Goal: Transaction & Acquisition: Purchase product/service

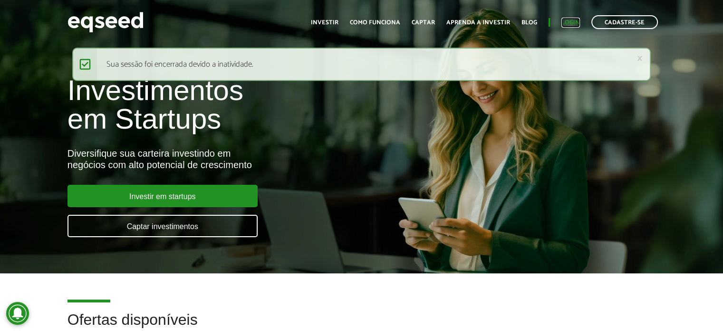
click at [565, 19] on link "Login" at bounding box center [571, 22] width 19 height 6
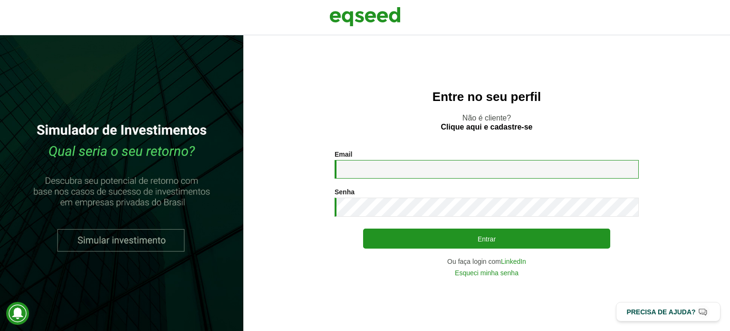
click at [422, 165] on input "Email *" at bounding box center [487, 169] width 304 height 19
type input "**********"
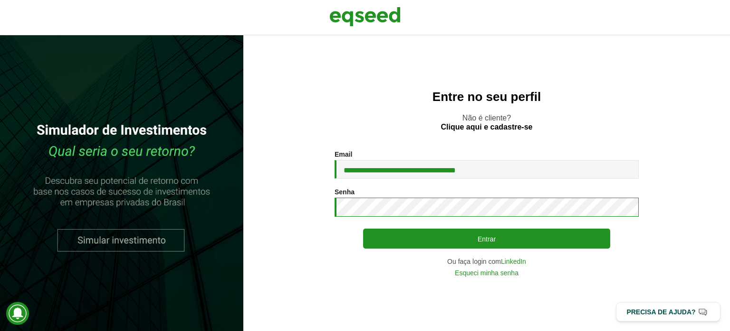
click at [363, 228] on button "Entrar" at bounding box center [486, 238] width 247 height 20
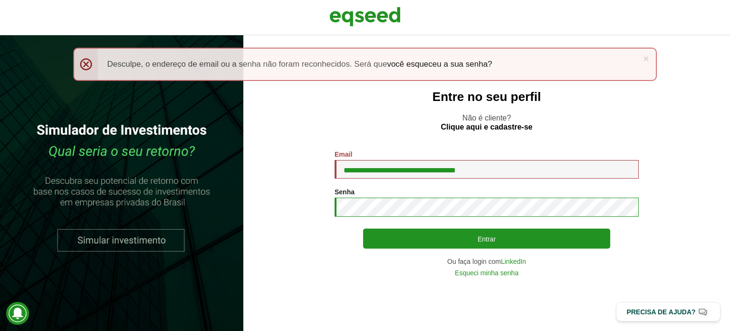
click at [363, 228] on button "Entrar" at bounding box center [486, 238] width 247 height 20
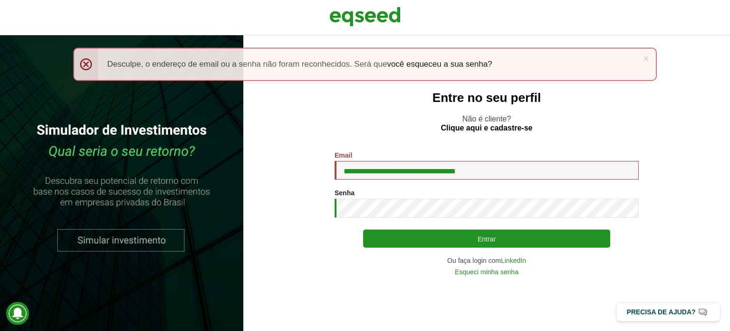
click at [438, 248] on div "**********" at bounding box center [487, 213] width 304 height 124
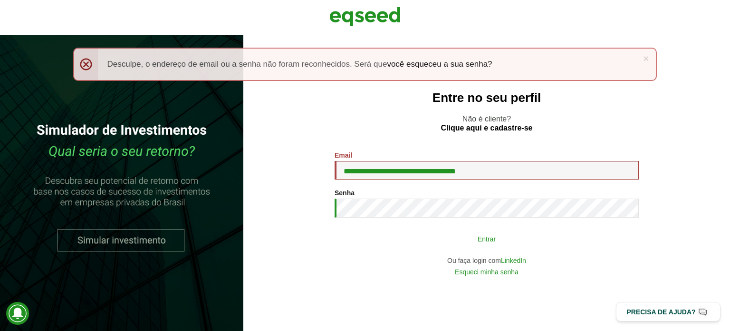
click at [508, 240] on button "Entrar" at bounding box center [486, 238] width 247 height 18
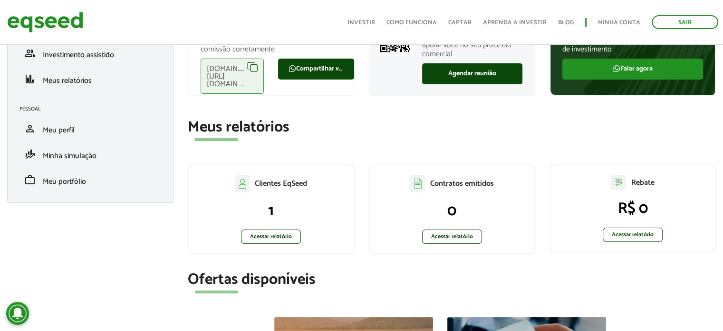
scroll to position [143, 0]
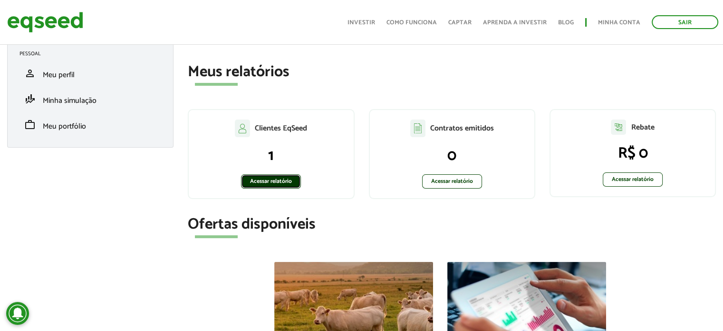
click at [267, 177] on link "Acessar relatório" at bounding box center [271, 181] width 60 height 14
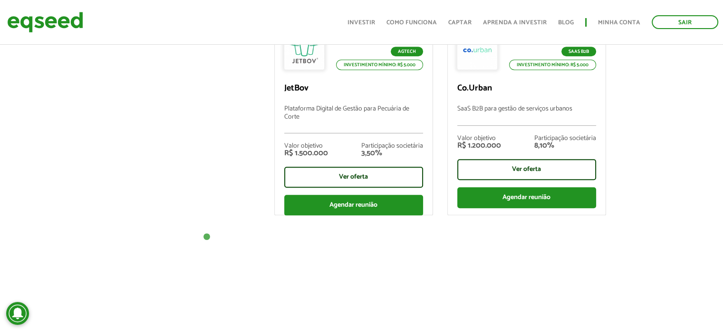
scroll to position [477, 0]
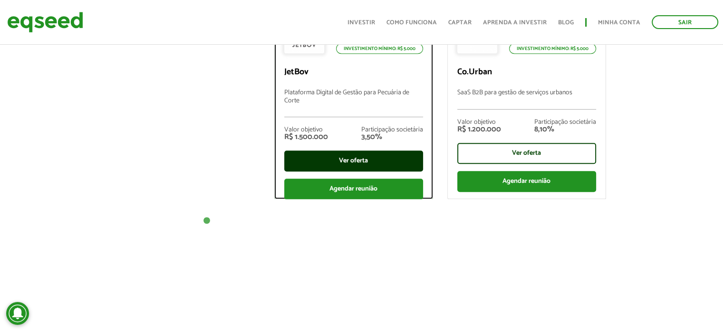
click at [374, 165] on div "Ver oferta" at bounding box center [353, 160] width 139 height 21
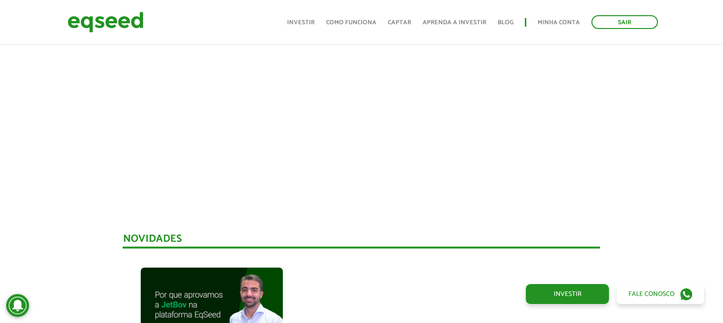
scroll to position [378, 0]
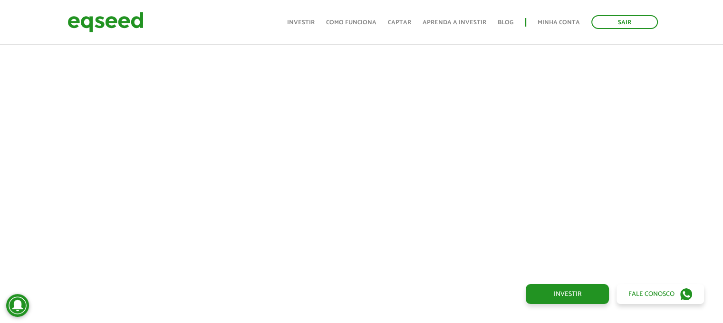
click at [666, 154] on div at bounding box center [361, 129] width 723 height 324
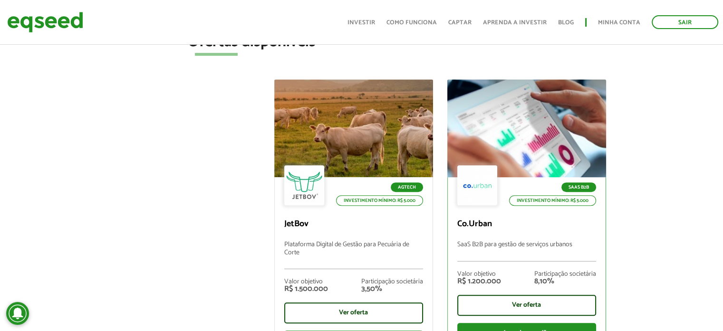
scroll to position [380, 0]
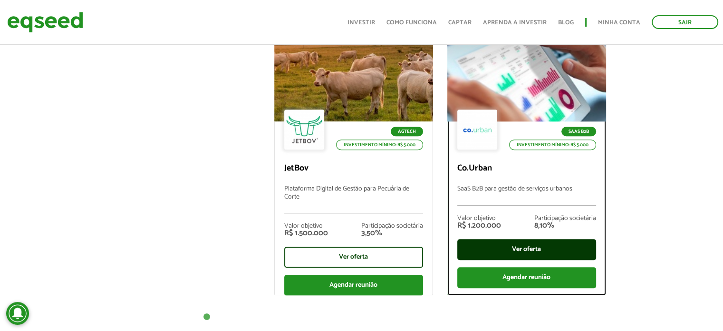
click at [546, 245] on div "Ver oferta" at bounding box center [526, 249] width 139 height 21
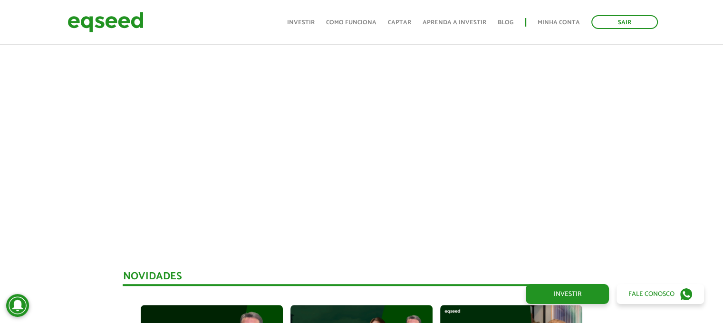
scroll to position [476, 0]
